Goal: Register for event/course

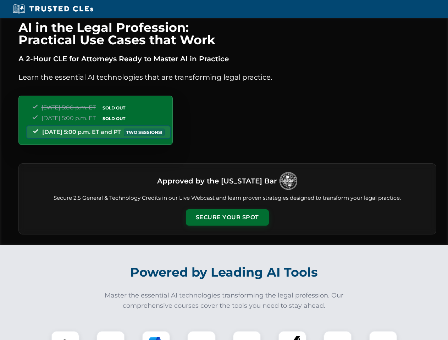
click at [227, 218] on button "Secure Your Spot" at bounding box center [227, 217] width 83 height 16
click at [65, 336] on img at bounding box center [65, 345] width 21 height 21
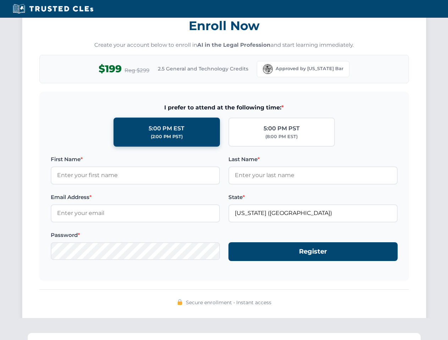
scroll to position [696, 0]
